Goal: Task Accomplishment & Management: Complete application form

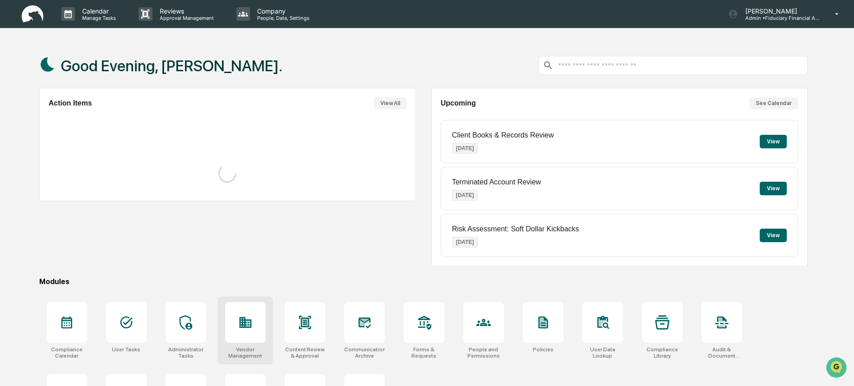
click at [248, 325] on icon at bounding box center [245, 322] width 12 height 11
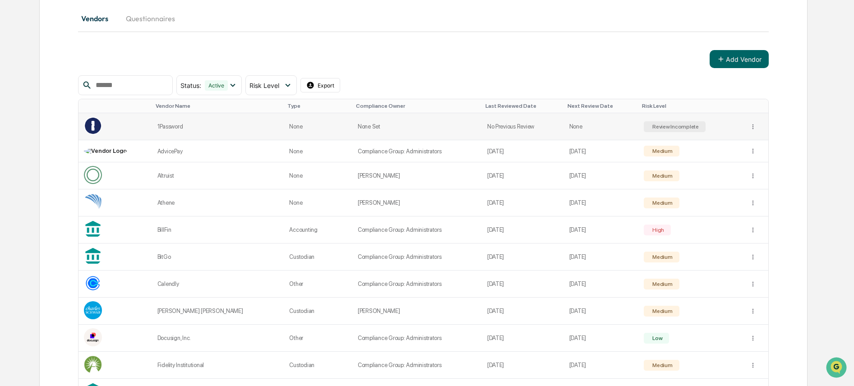
scroll to position [135, 0]
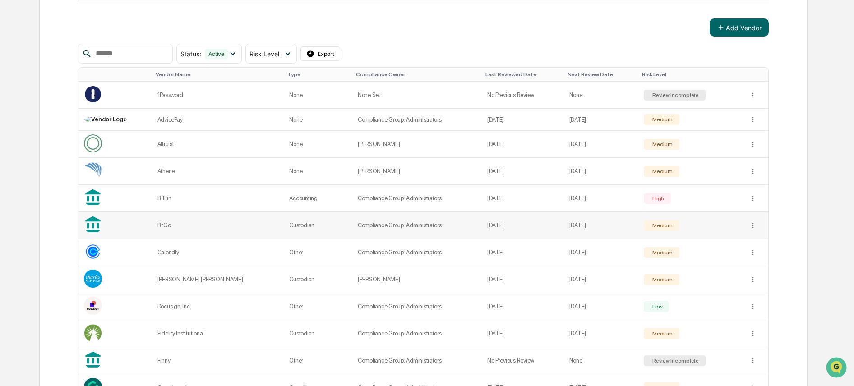
click at [419, 222] on td "Compliance Group: Administrators" at bounding box center [416, 225] width 129 height 27
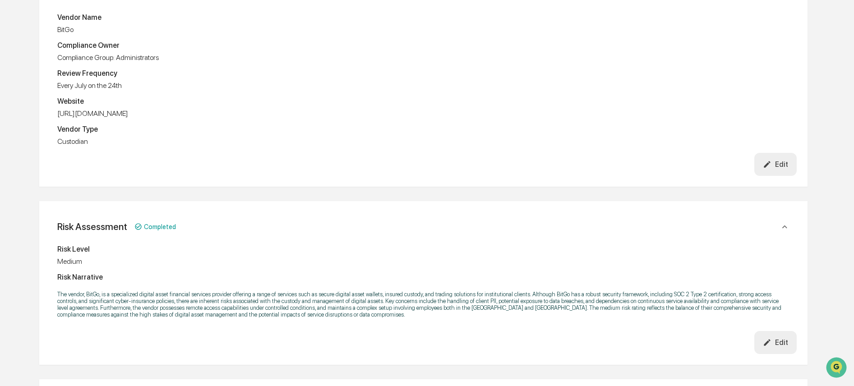
scroll to position [166, 0]
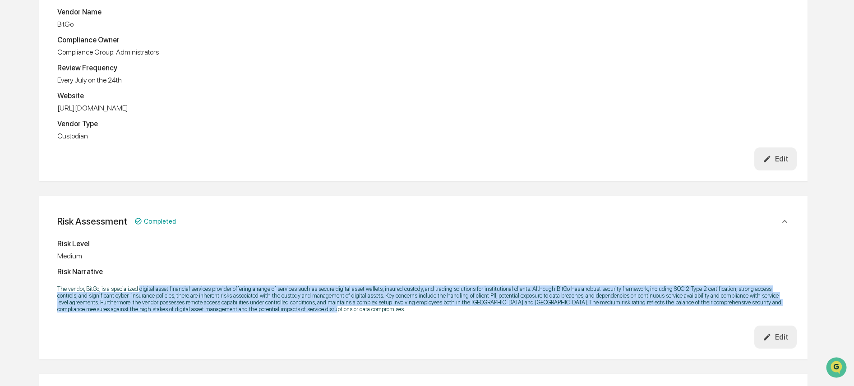
drag, startPoint x: 181, startPoint y: 280, endPoint x: 510, endPoint y: 317, distance: 330.9
click at [510, 317] on div "Risk Level Medium Risk Narrative" at bounding box center [423, 281] width 747 height 90
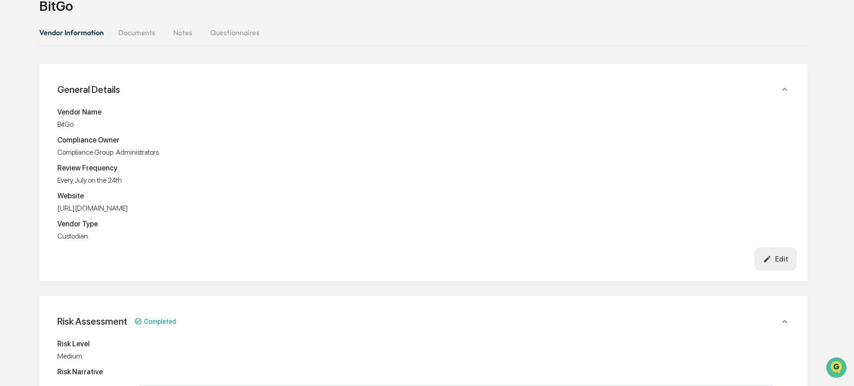
scroll to position [0, 0]
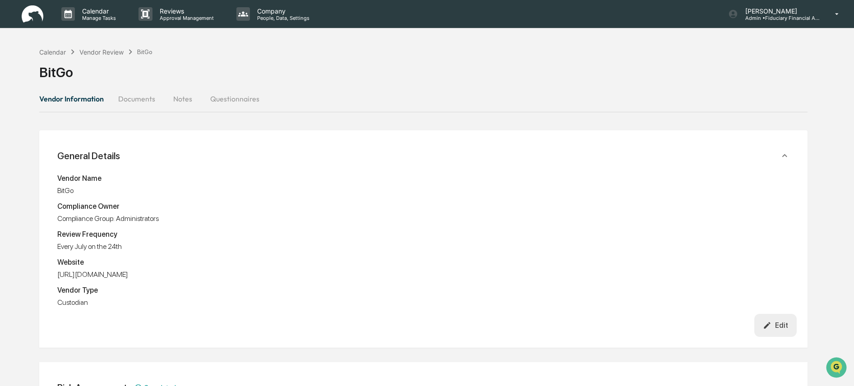
click at [303, 195] on div "Vendor Name BitGo Compliance Owner Compliance Group: Administrators Review Freq…" at bounding box center [423, 240] width 732 height 133
click at [91, 99] on button "Vendor Information" at bounding box center [75, 99] width 72 height 22
click at [105, 49] on div "Vendor Review" at bounding box center [101, 52] width 44 height 8
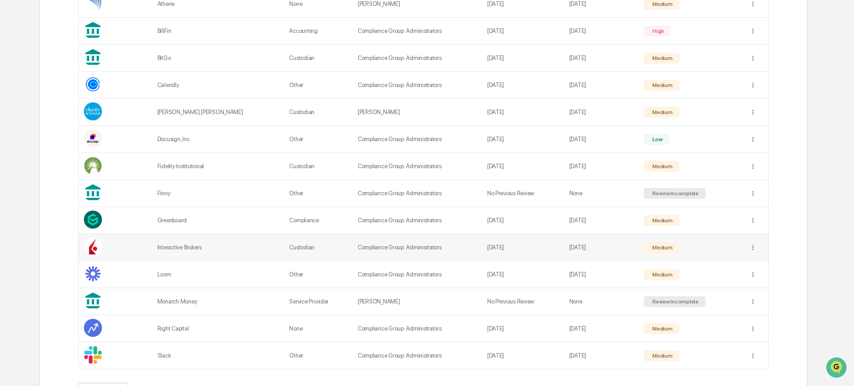
scroll to position [303, 0]
click at [542, 297] on td "No Previous Review" at bounding box center [523, 301] width 82 height 27
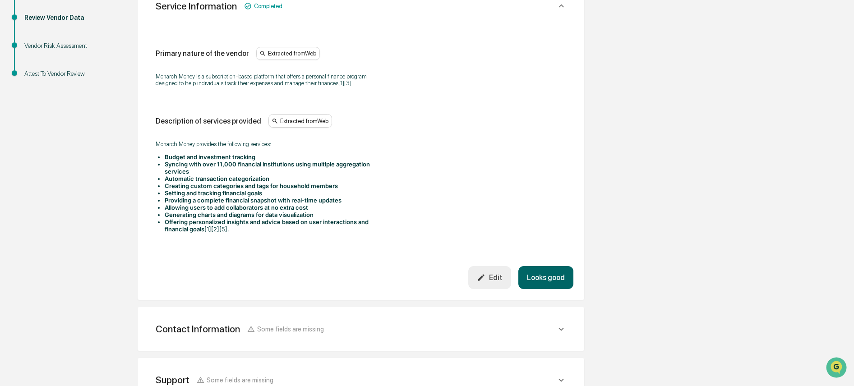
scroll to position [400, 0]
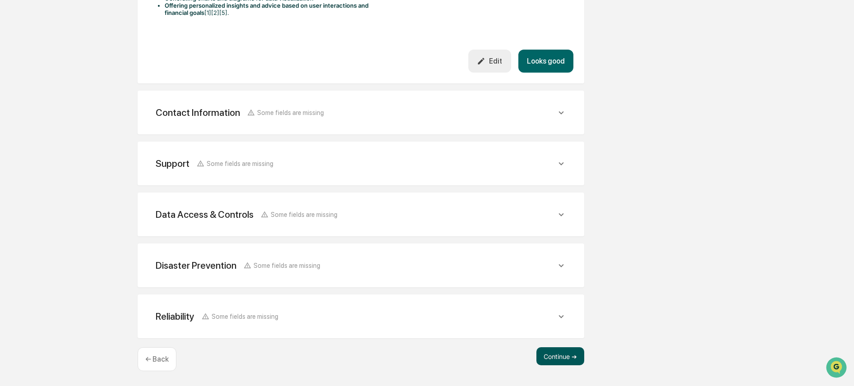
click at [576, 355] on button "Continue ➔" at bounding box center [560, 356] width 48 height 18
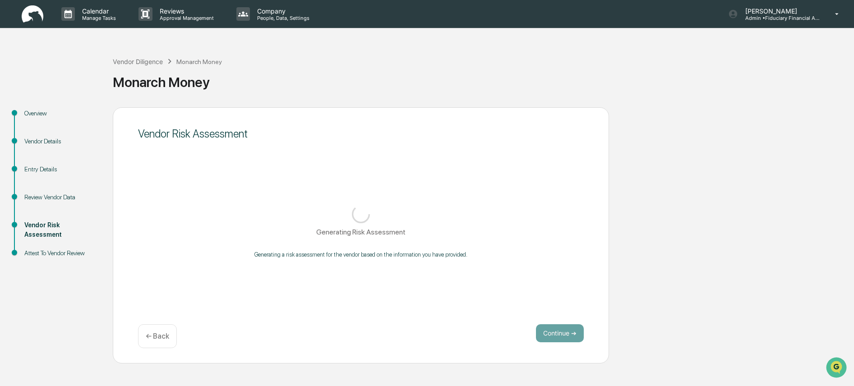
scroll to position [0, 0]
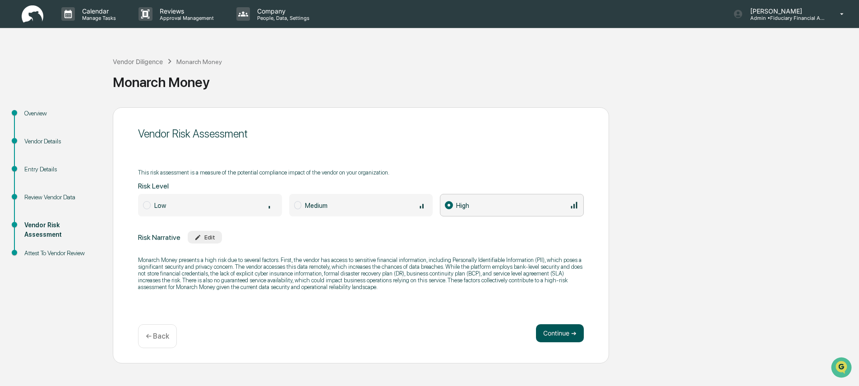
click at [536, 326] on button "Continue ➔" at bounding box center [560, 333] width 48 height 18
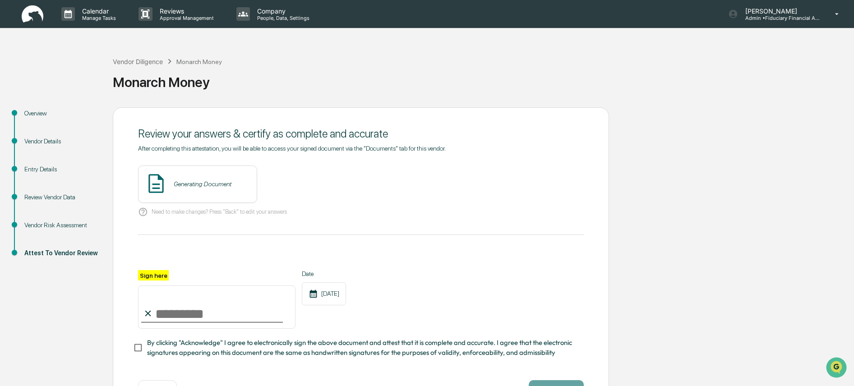
click at [198, 315] on input "Sign here" at bounding box center [216, 306] width 157 height 43
type input "**********"
click at [260, 345] on span "By clicking "Acknowledge" I agree to electronically sign the above document and…" at bounding box center [361, 348] width 429 height 20
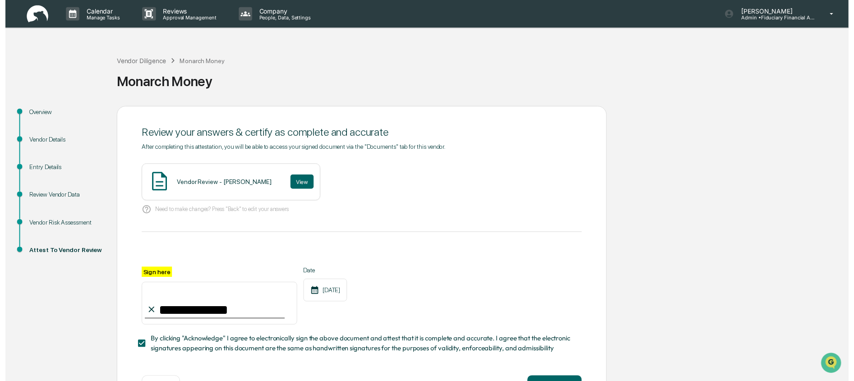
scroll to position [32, 0]
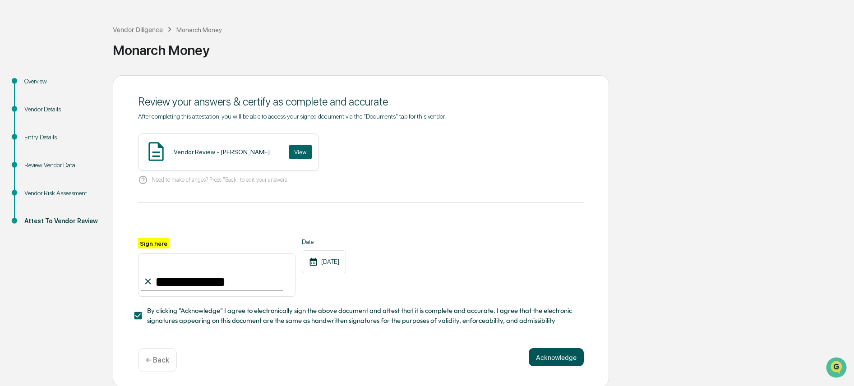
click at [540, 360] on button "Acknowledge" at bounding box center [556, 357] width 55 height 18
click at [297, 155] on button "View" at bounding box center [300, 152] width 23 height 14
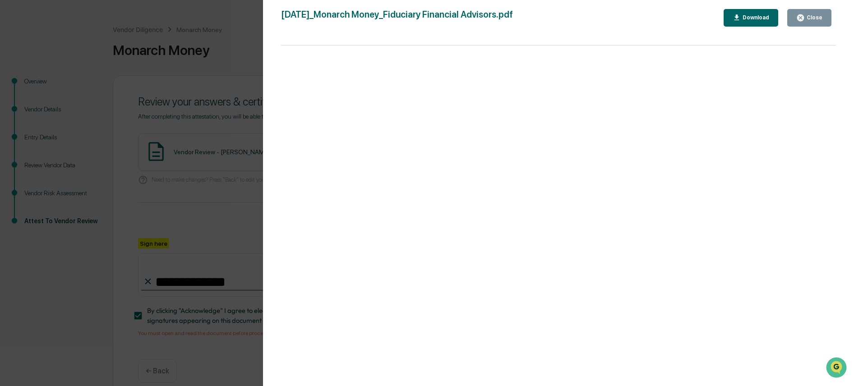
click at [816, 15] on div "Close" at bounding box center [814, 17] width 18 height 6
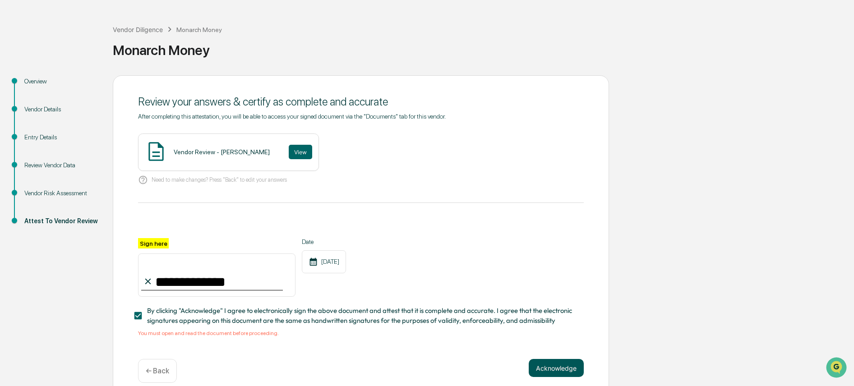
click at [556, 368] on button "Acknowledge" at bounding box center [556, 368] width 55 height 18
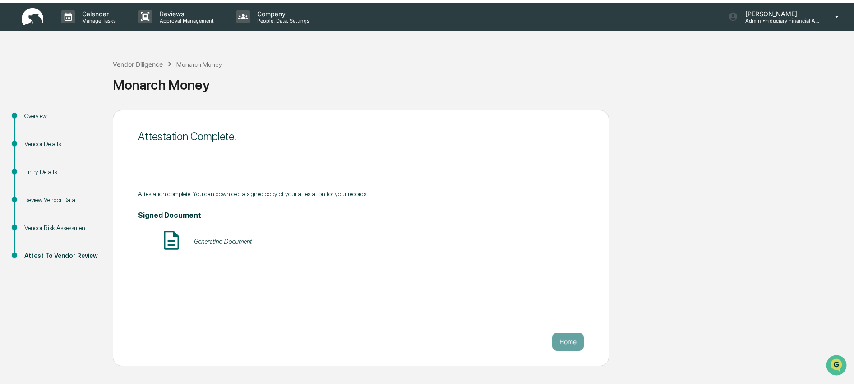
scroll to position [0, 0]
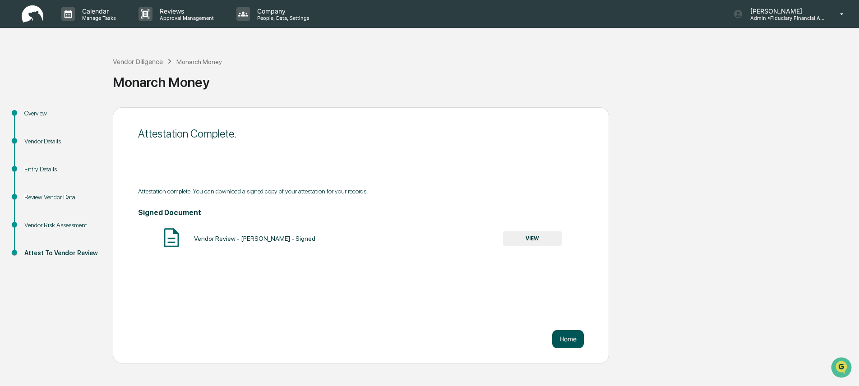
click at [572, 341] on button "Home" at bounding box center [568, 339] width 32 height 18
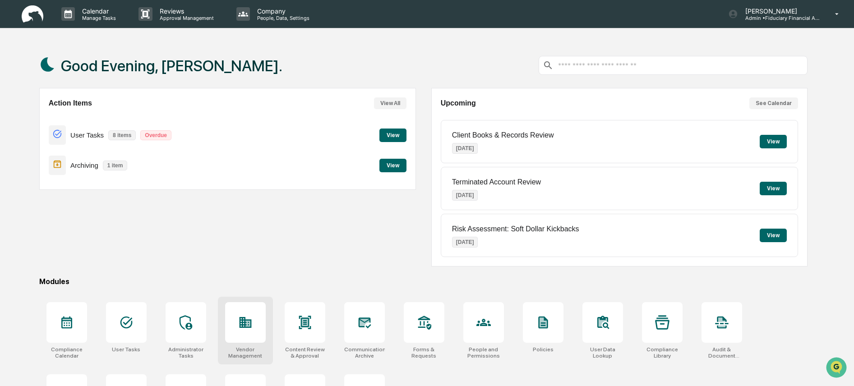
click at [234, 329] on div at bounding box center [245, 322] width 41 height 41
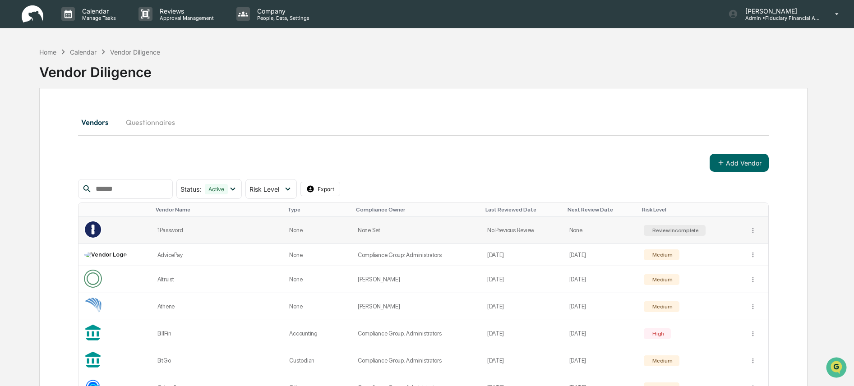
click at [564, 232] on td "None" at bounding box center [601, 230] width 75 height 27
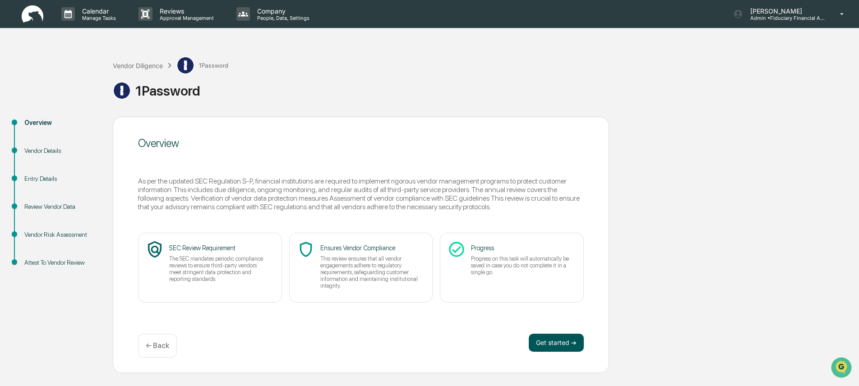
click at [561, 347] on button "Get started ➔" at bounding box center [556, 343] width 55 height 18
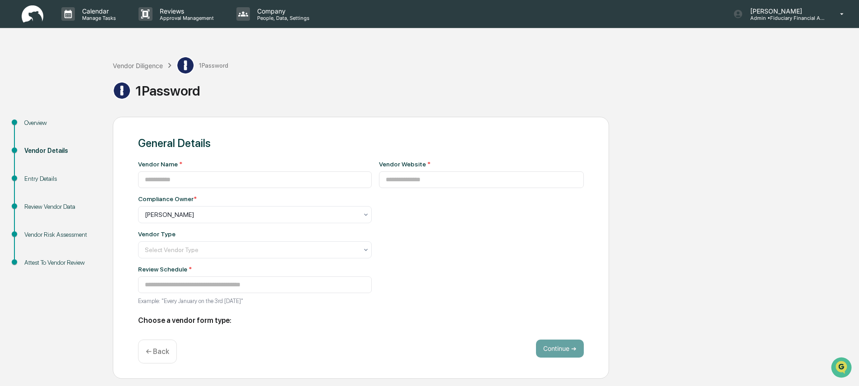
type input "*********"
type input "**********"
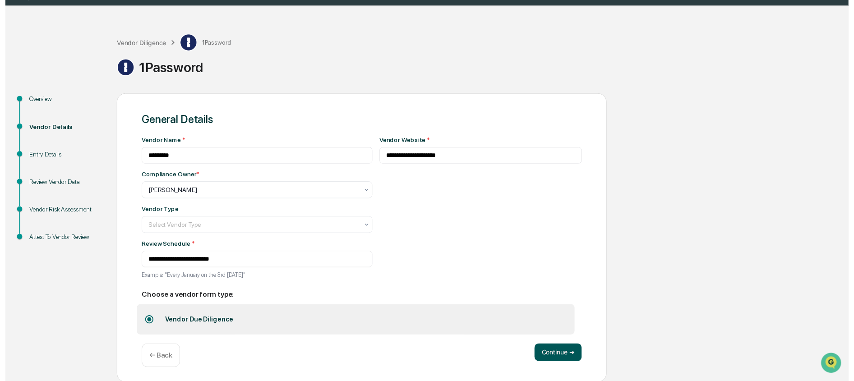
scroll to position [25, 0]
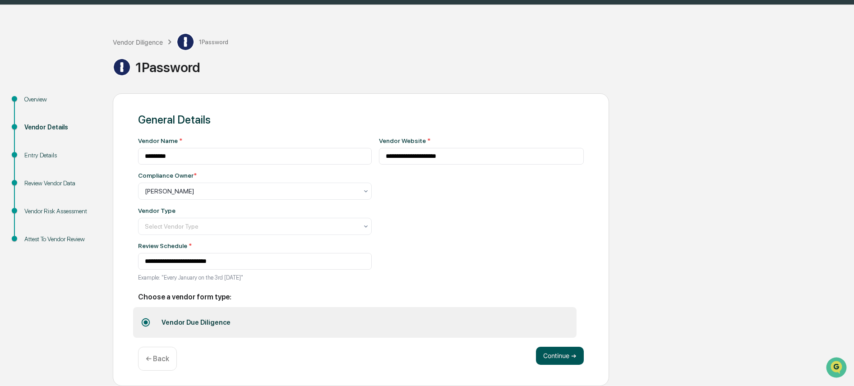
click at [566, 356] on button "Continue ➔" at bounding box center [560, 356] width 48 height 18
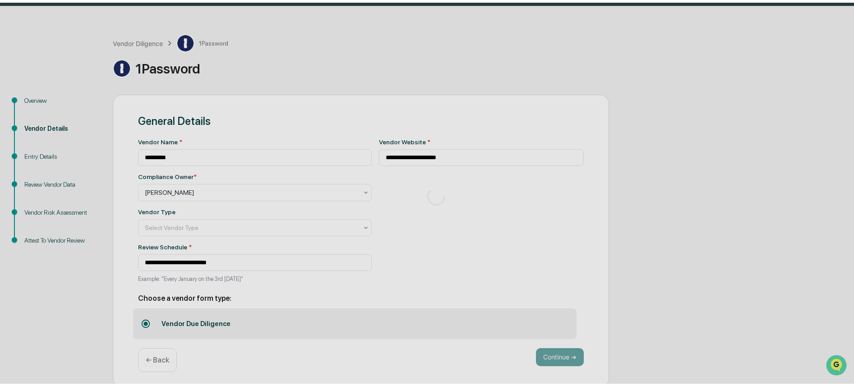
scroll to position [0, 0]
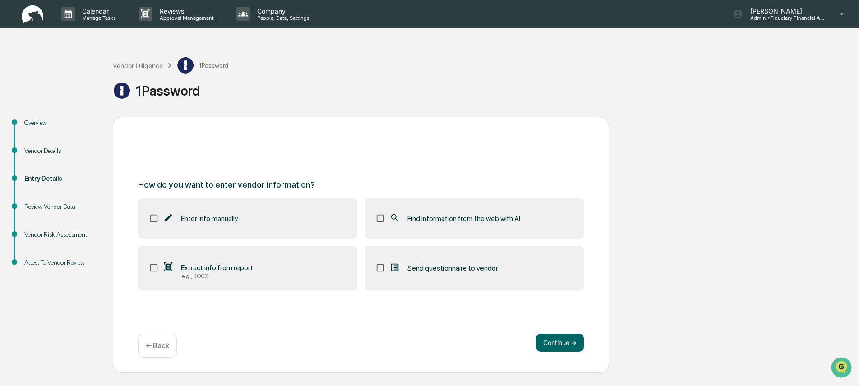
click at [552, 226] on label "Find information from the web with AI" at bounding box center [473, 218] width 219 height 40
click at [568, 341] on button "Continue ➔" at bounding box center [560, 343] width 48 height 18
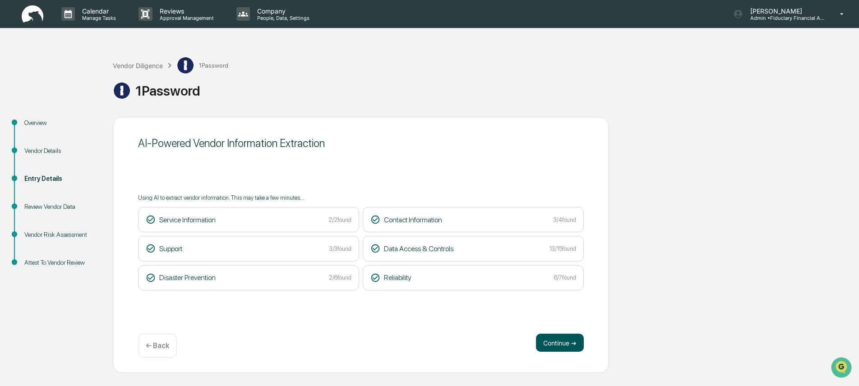
click at [578, 349] on button "Continue ➔" at bounding box center [560, 343] width 48 height 18
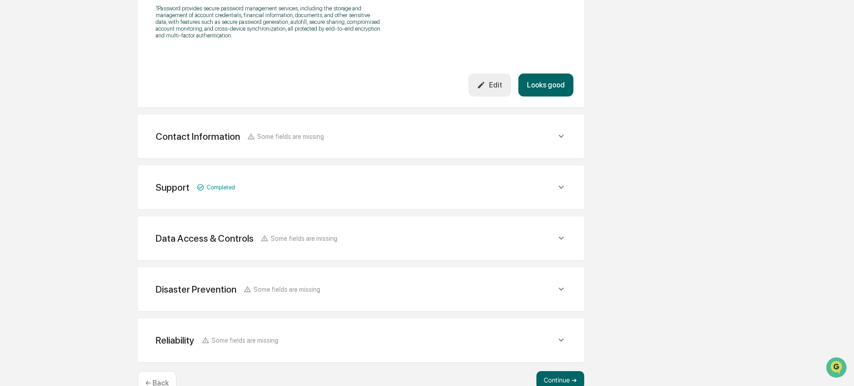
scroll to position [348, 0]
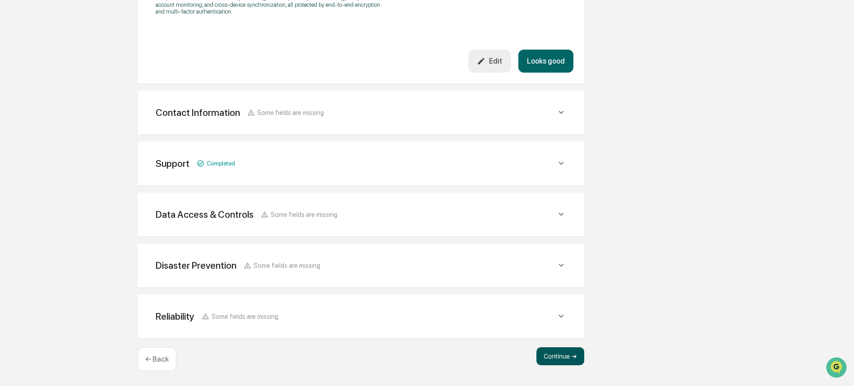
click at [555, 359] on button "Continue ➔" at bounding box center [560, 356] width 48 height 18
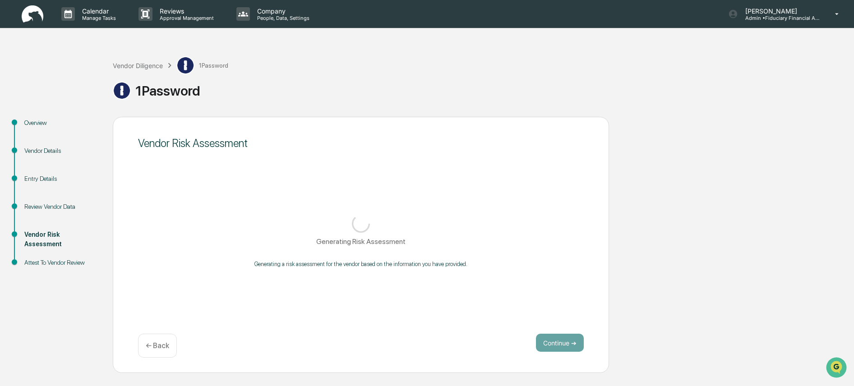
scroll to position [0, 0]
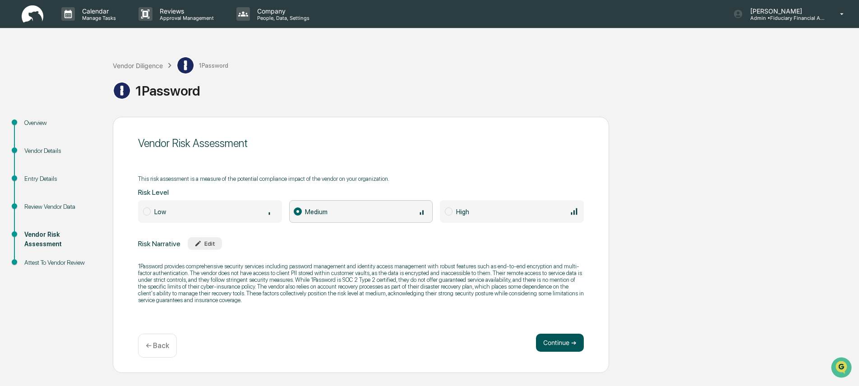
click at [548, 349] on button "Continue ➔" at bounding box center [560, 343] width 48 height 18
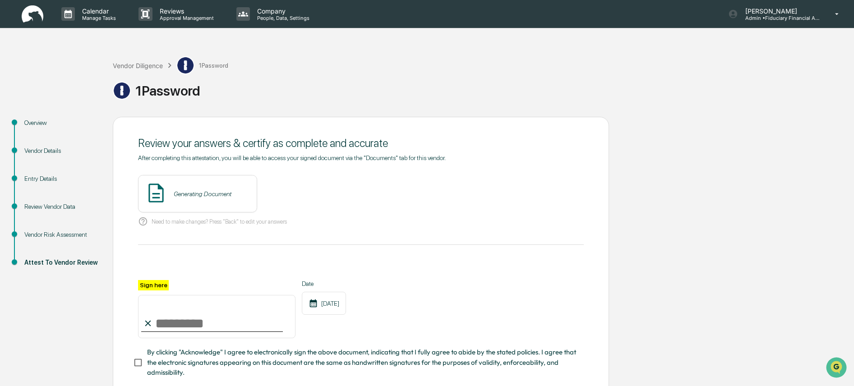
click at [194, 328] on input "Sign here" at bounding box center [216, 316] width 157 height 43
type input "**********"
click at [197, 367] on span "By clicking "Acknowledge" I agree to electronically sign the above document, in…" at bounding box center [361, 362] width 429 height 30
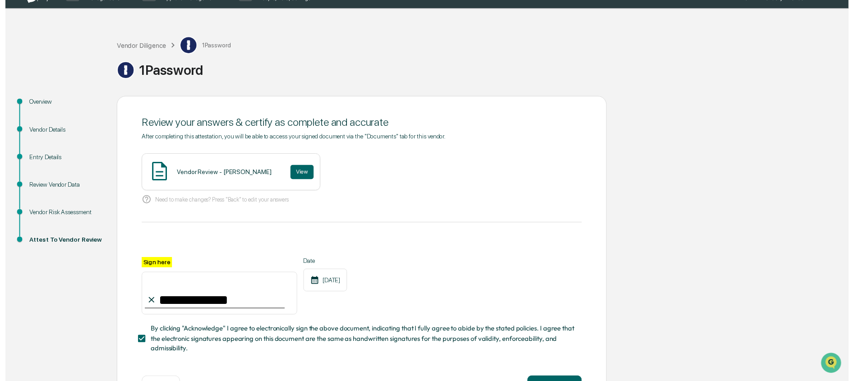
scroll to position [52, 0]
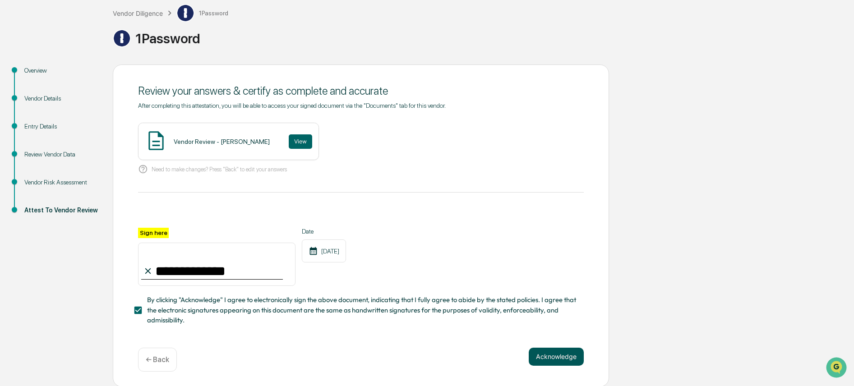
click at [556, 355] on button "Acknowledge" at bounding box center [556, 357] width 55 height 18
click at [302, 138] on button "View" at bounding box center [300, 141] width 23 height 14
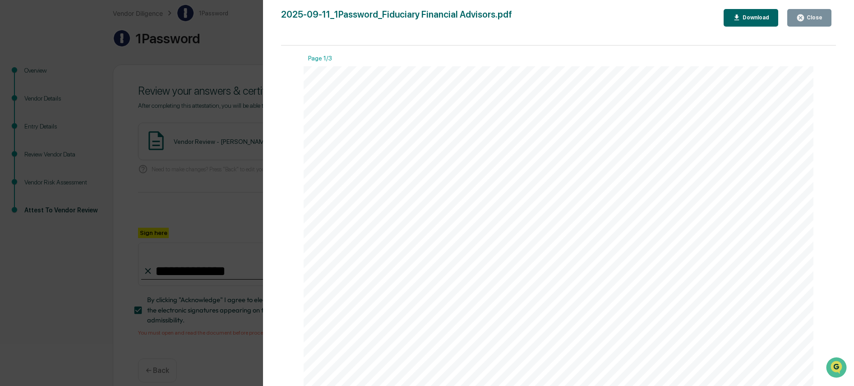
click at [810, 17] on div "Close" at bounding box center [814, 17] width 18 height 6
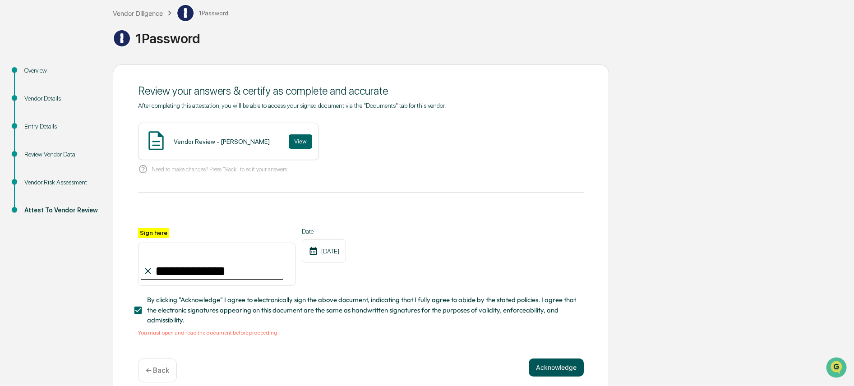
click at [564, 366] on button "Acknowledge" at bounding box center [556, 368] width 55 height 18
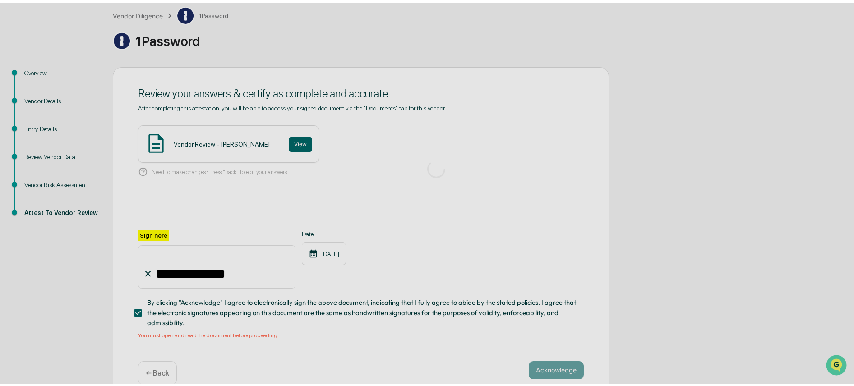
scroll to position [0, 0]
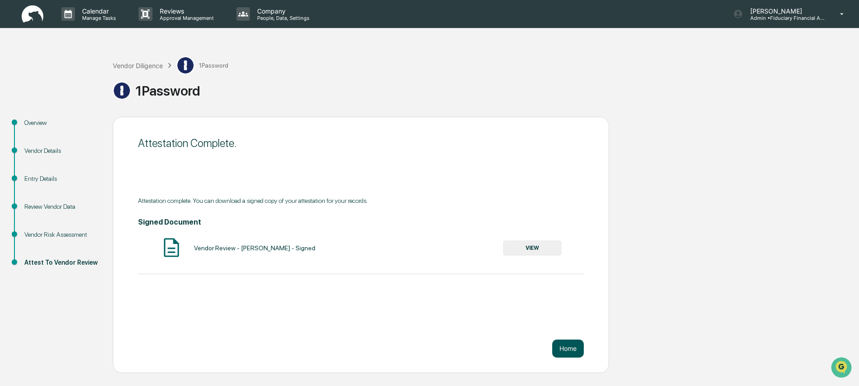
click at [569, 349] on button "Home" at bounding box center [568, 349] width 32 height 18
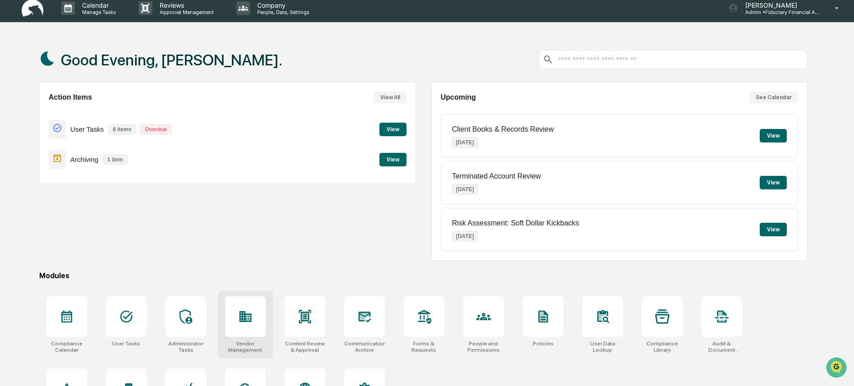
scroll to position [6, 0]
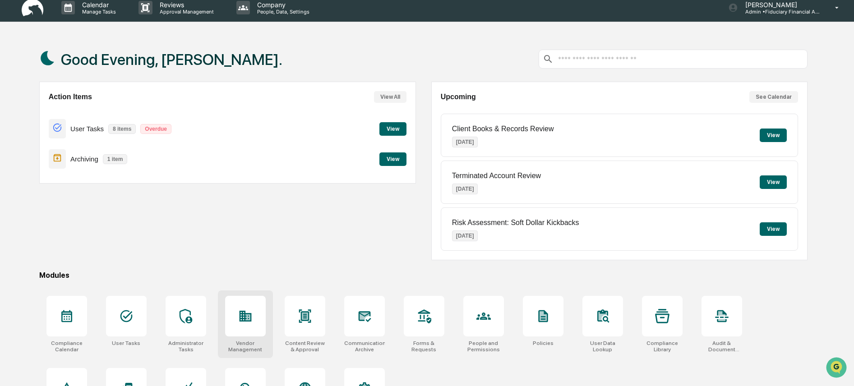
click at [252, 317] on icon at bounding box center [245, 316] width 14 height 14
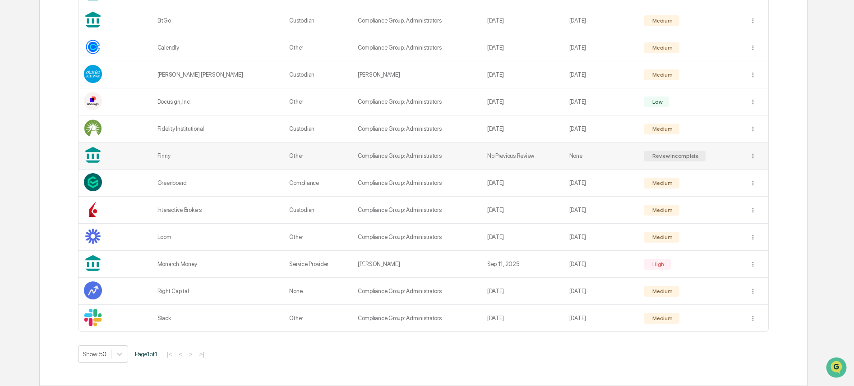
click at [602, 163] on td "None" at bounding box center [601, 156] width 75 height 27
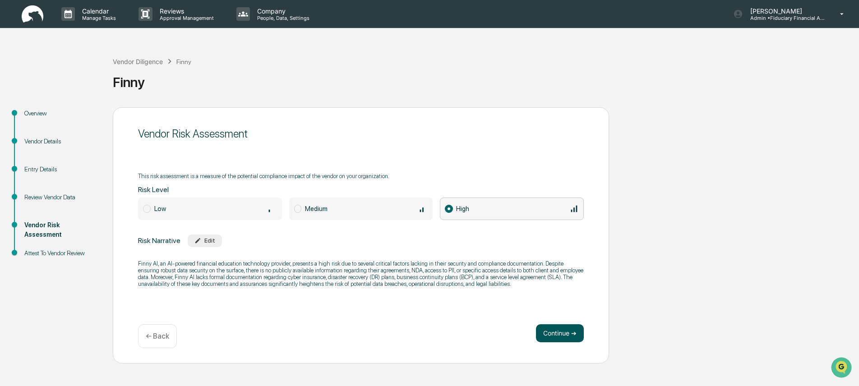
click at [546, 336] on button "Continue ➔" at bounding box center [560, 333] width 48 height 18
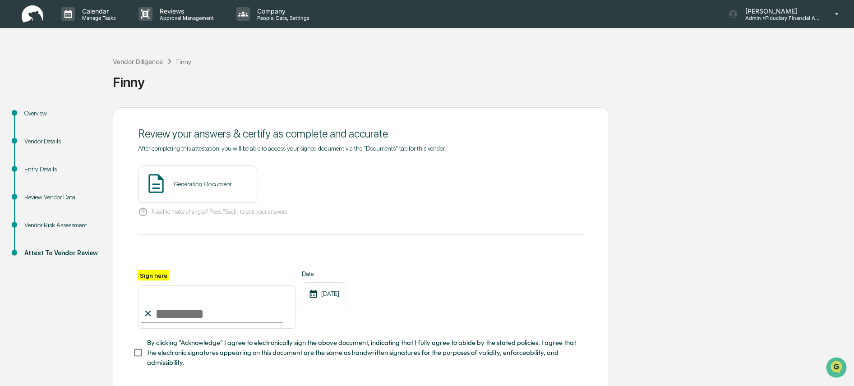
click at [248, 313] on input "Sign here" at bounding box center [216, 306] width 157 height 43
type input "**********"
click at [200, 347] on span "By clicking "Acknowledge" I agree to electronically sign the above document, in…" at bounding box center [361, 353] width 429 height 30
click at [295, 186] on button "View" at bounding box center [300, 184] width 23 height 14
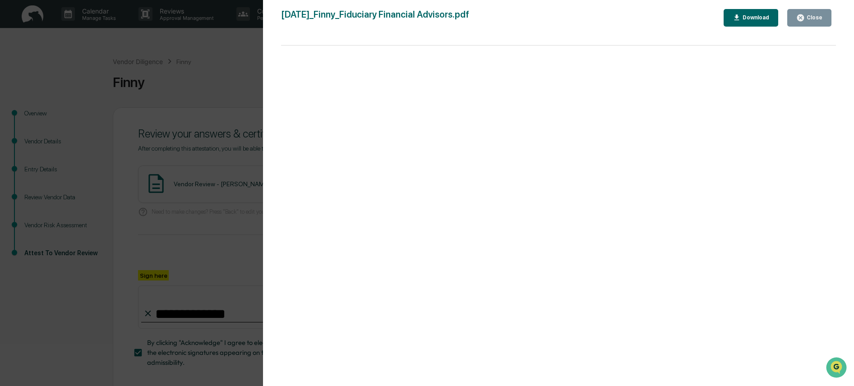
click at [818, 14] on div "Close" at bounding box center [809, 18] width 26 height 9
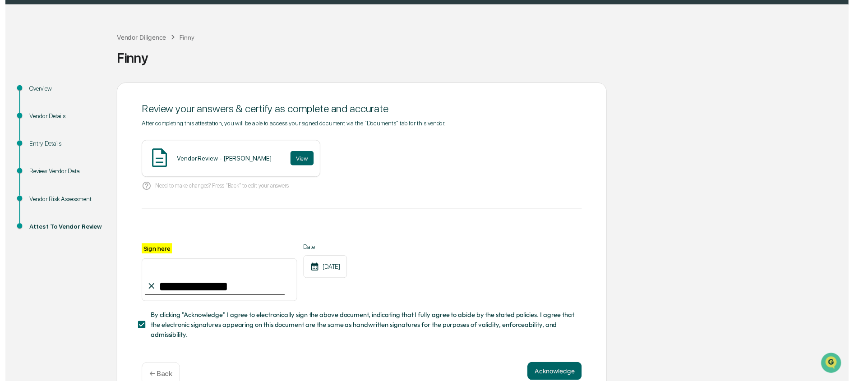
scroll to position [42, 0]
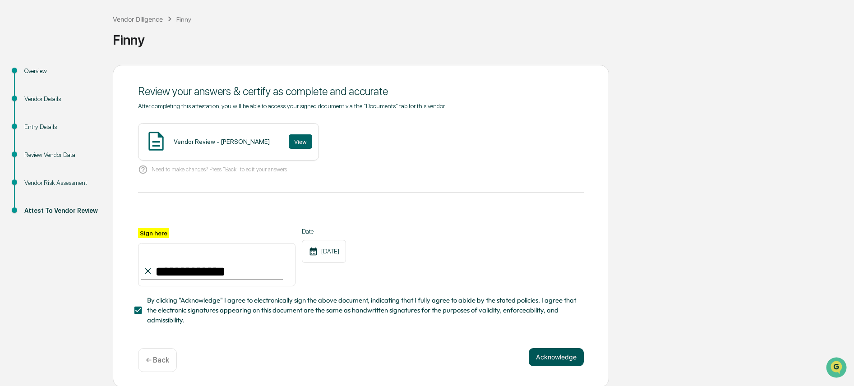
click at [543, 354] on button "Acknowledge" at bounding box center [556, 357] width 55 height 18
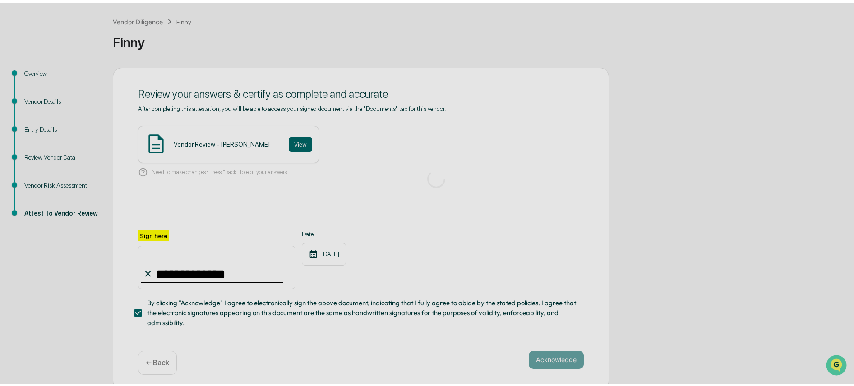
scroll to position [0, 0]
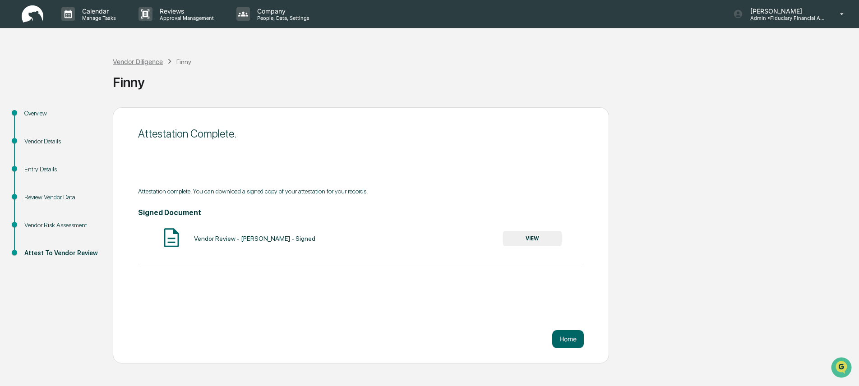
click at [119, 63] on div "Vendor Diligence" at bounding box center [138, 62] width 50 height 8
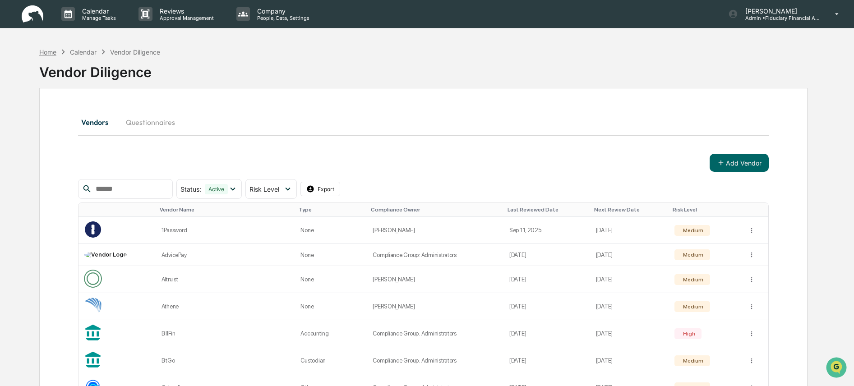
click at [47, 54] on div "Home" at bounding box center [47, 52] width 17 height 8
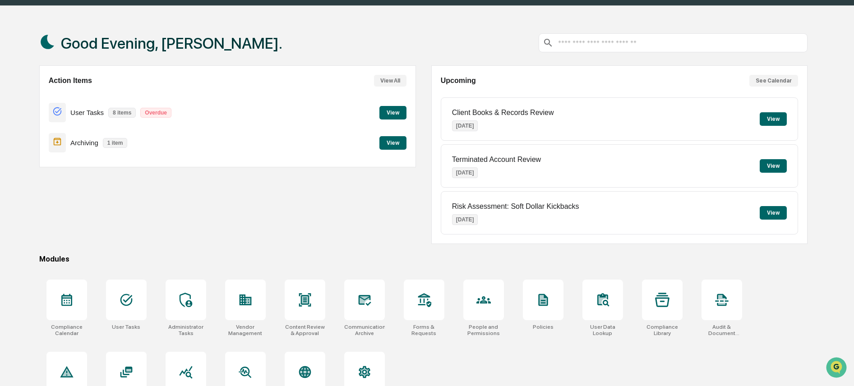
scroll to position [52, 0]
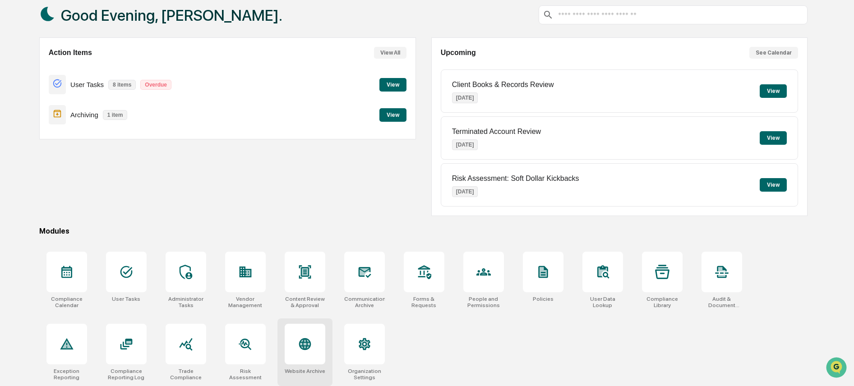
click at [309, 337] on icon at bounding box center [305, 344] width 14 height 14
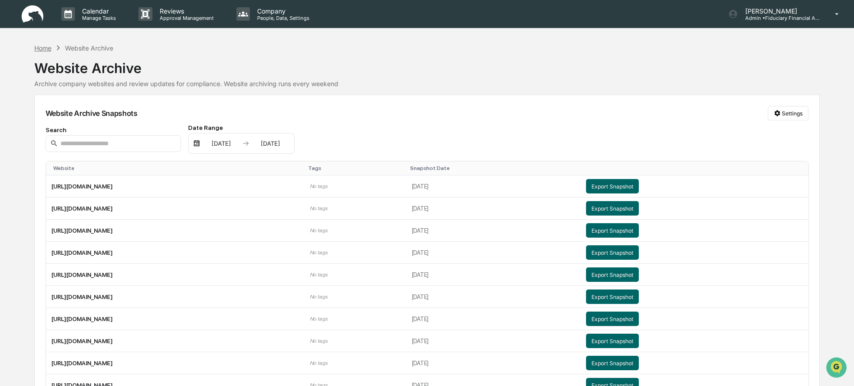
click at [44, 49] on div "Home" at bounding box center [42, 48] width 17 height 8
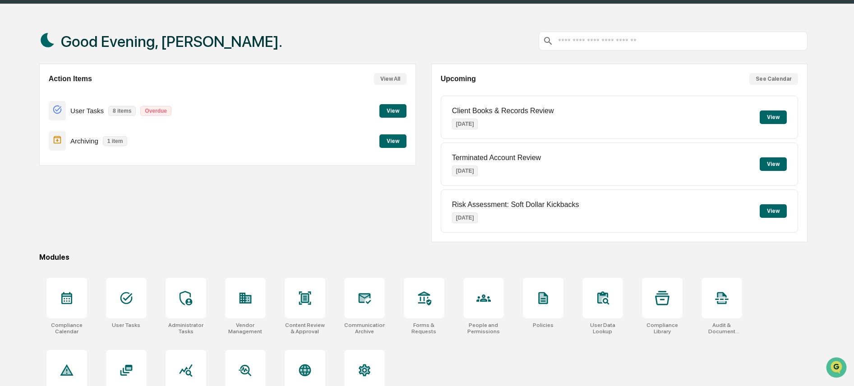
scroll to position [52, 0]
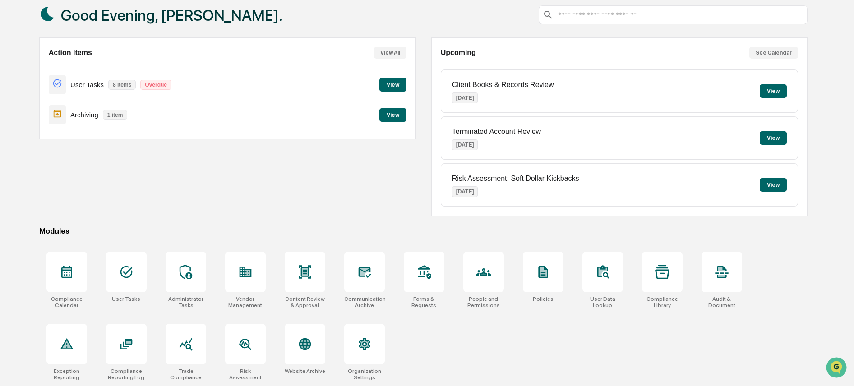
click at [770, 326] on div "Compliance Calendar User Tasks Administrator Tasks Vendor Management Content Re…" at bounding box center [423, 316] width 768 height 140
drag, startPoint x: 733, startPoint y: 266, endPoint x: 719, endPoint y: 259, distance: 15.9
click at [733, 266] on div at bounding box center [721, 272] width 41 height 41
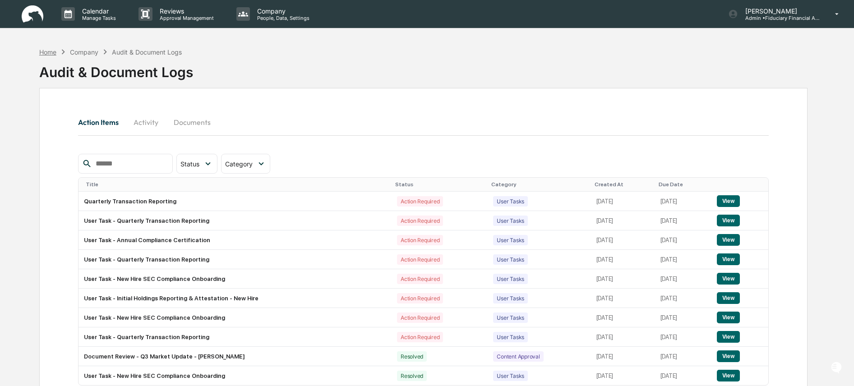
click at [50, 55] on div "Home" at bounding box center [47, 52] width 17 height 8
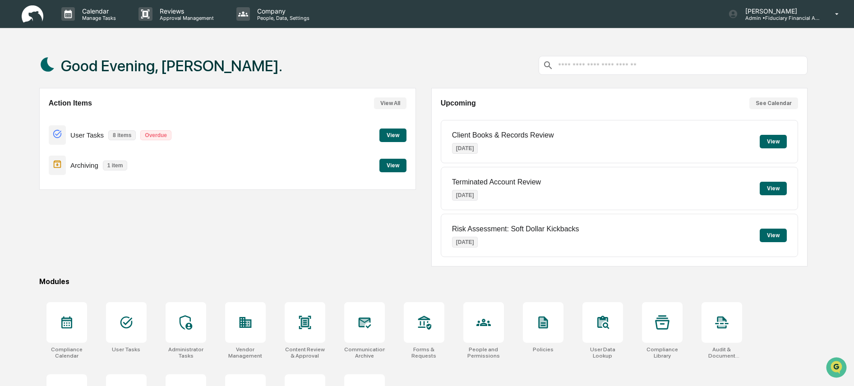
drag, startPoint x: 170, startPoint y: 267, endPoint x: 175, endPoint y: 262, distance: 7.0
click at [170, 266] on div "Action Items View All User Tasks 8 items Overdue View Archiving 1 item View" at bounding box center [227, 177] width 377 height 179
click at [486, 285] on div "Modules" at bounding box center [423, 281] width 768 height 9
